Goal: Find specific page/section: Find specific page/section

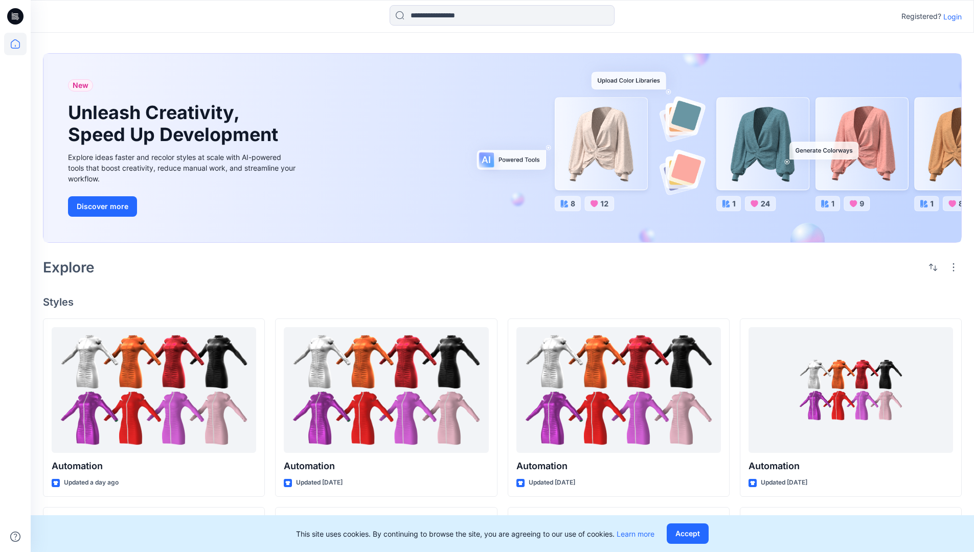
click at [950, 16] on p "Login" at bounding box center [952, 16] width 18 height 11
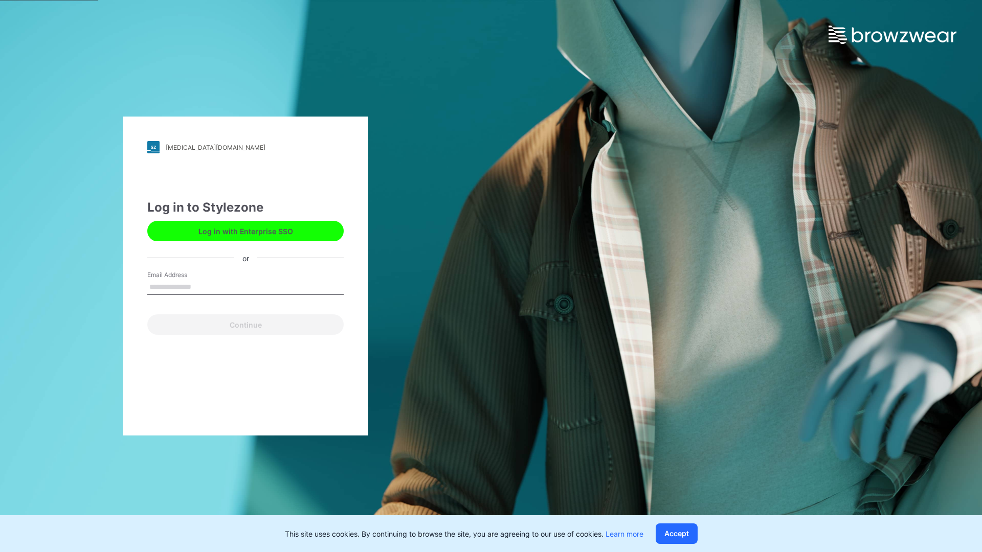
click at [202, 286] on input "Email Address" at bounding box center [245, 287] width 196 height 15
type input "**********"
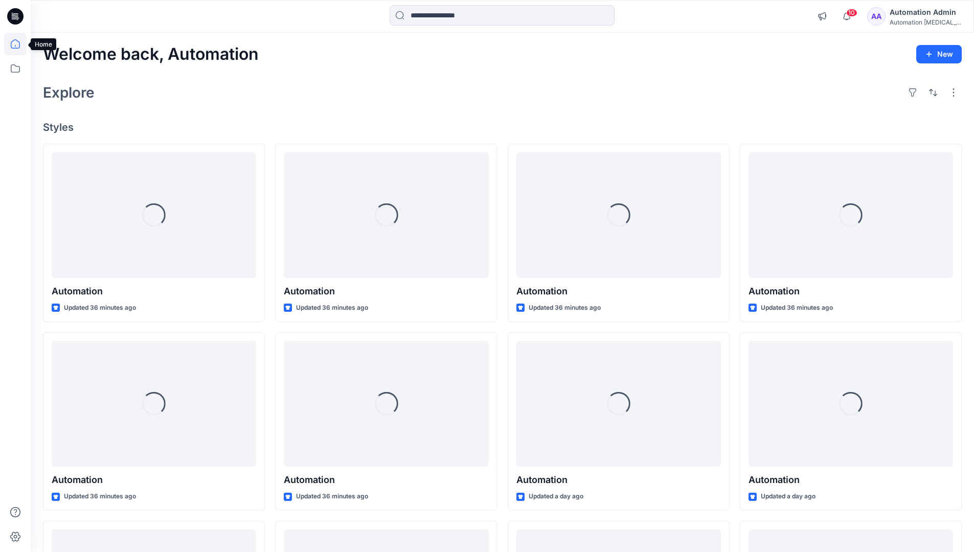
click at [19, 44] on icon at bounding box center [15, 43] width 9 height 9
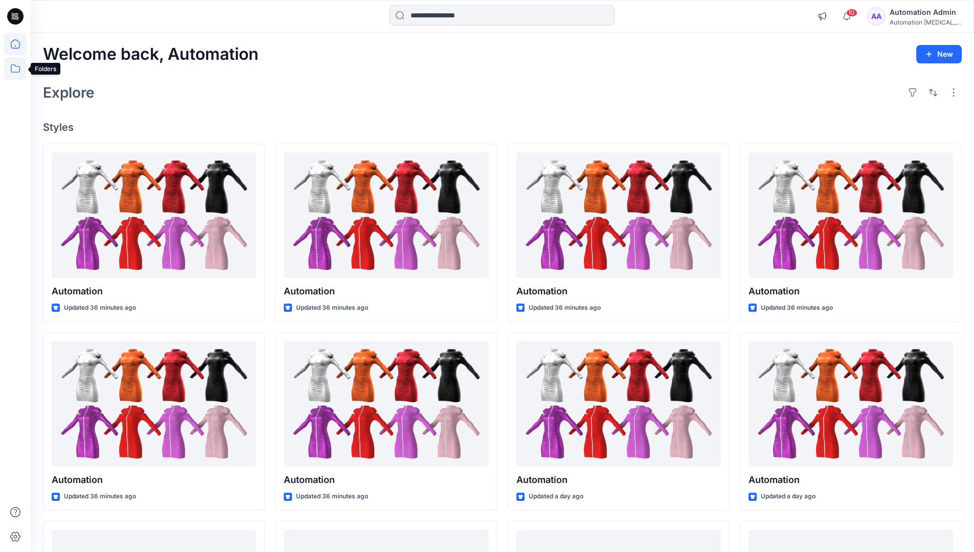
click at [13, 70] on icon at bounding box center [15, 68] width 22 height 22
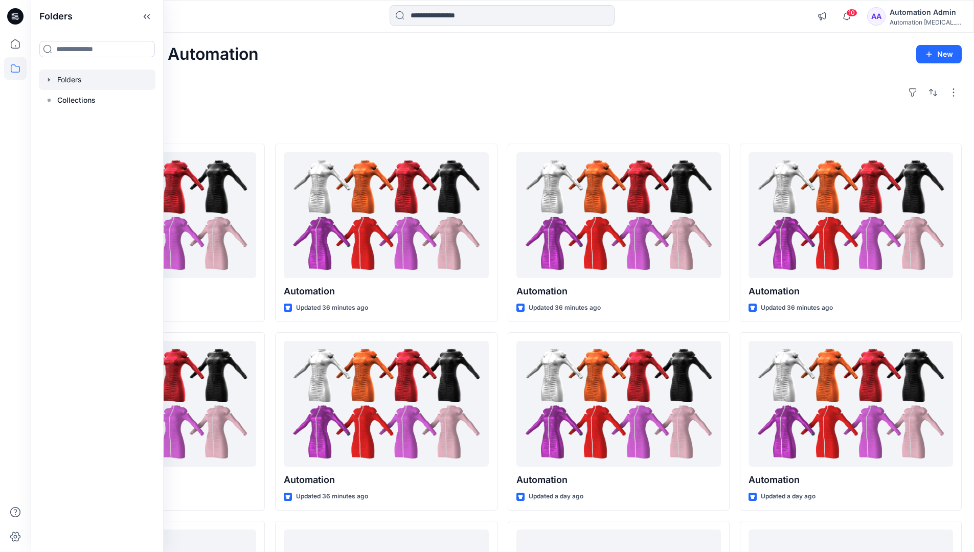
click at [93, 84] on div at bounding box center [97, 80] width 117 height 20
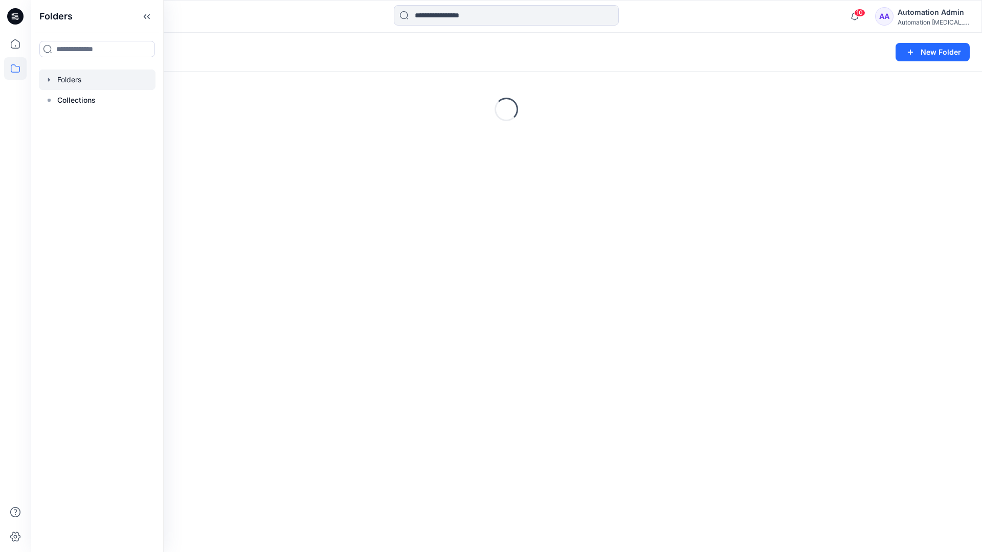
click at [462, 339] on div "Folders New Folder Loading..." at bounding box center [506, 293] width 951 height 520
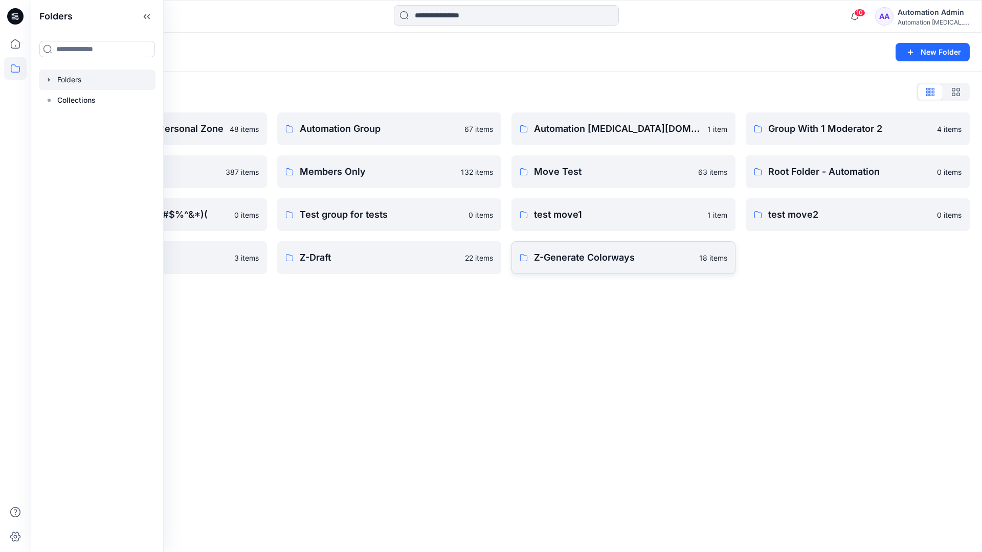
click at [565, 262] on p "Z-Generate Colorways" at bounding box center [613, 258] width 159 height 14
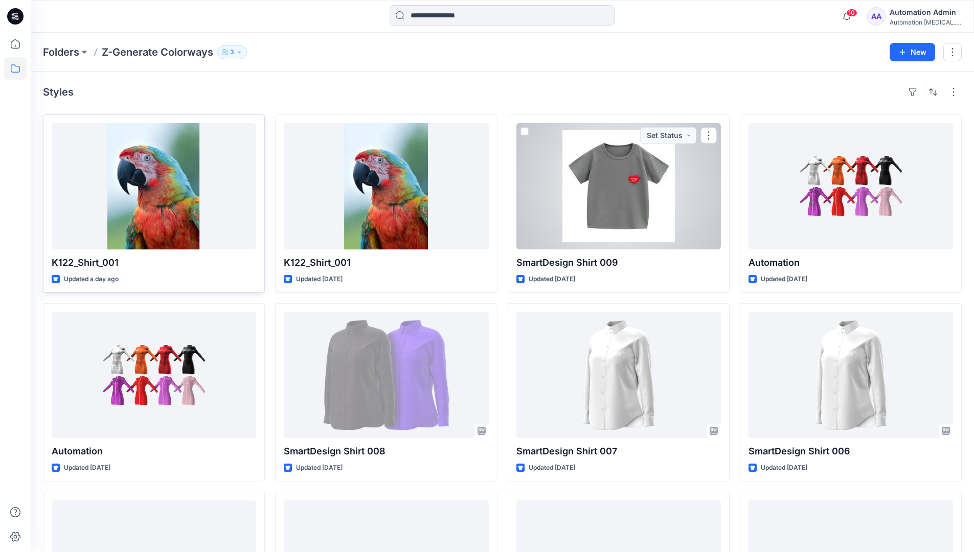
click at [199, 181] on div at bounding box center [154, 186] width 205 height 126
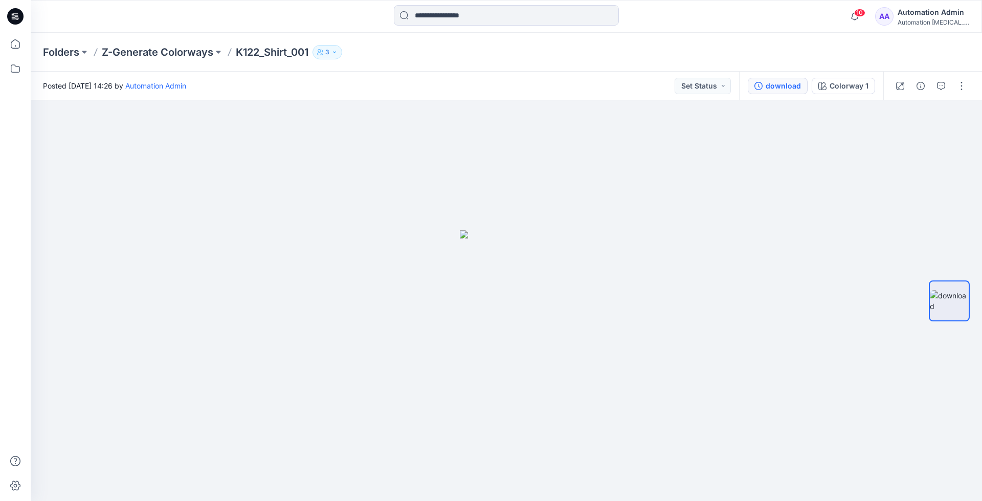
click at [785, 85] on div "download" at bounding box center [782, 85] width 35 height 11
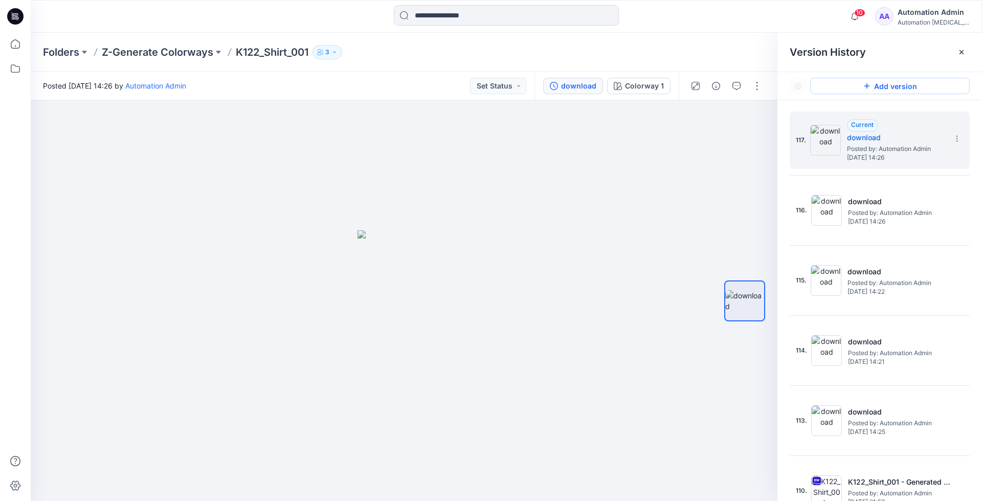
click at [874, 91] on button "Add version" at bounding box center [890, 86] width 160 height 16
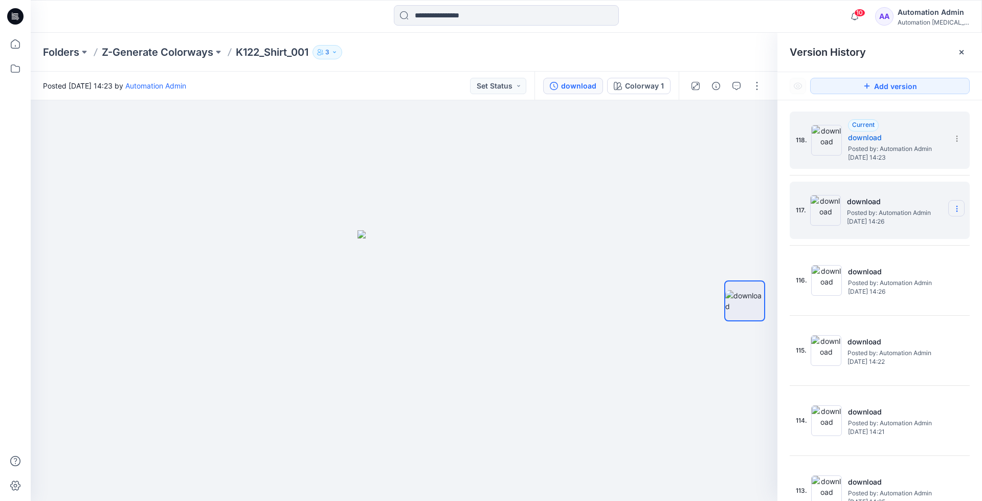
click at [953, 208] on icon at bounding box center [957, 209] width 8 height 8
click at [907, 226] on span "Restore Version" at bounding box center [888, 228] width 52 height 12
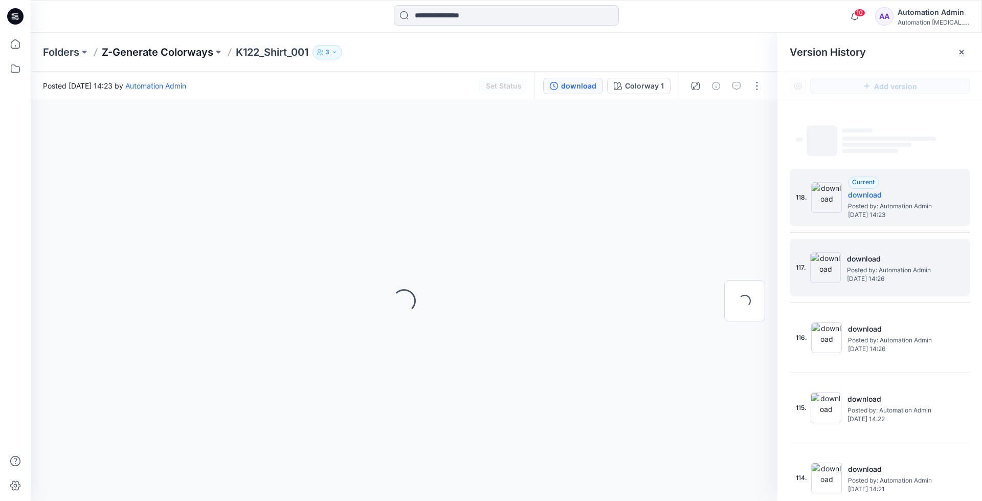
click at [182, 52] on p "Z-Generate Colorways" at bounding box center [157, 52] width 111 height 14
